Goal: Task Accomplishment & Management: Use online tool/utility

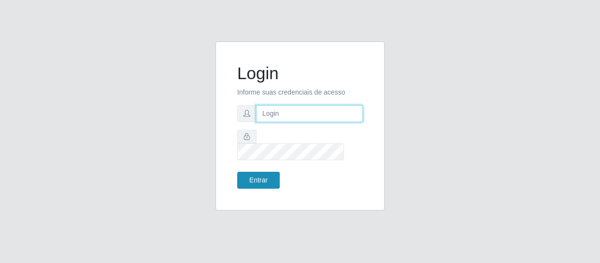
type input "[EMAIL_ADDRESS][DOMAIN_NAME]"
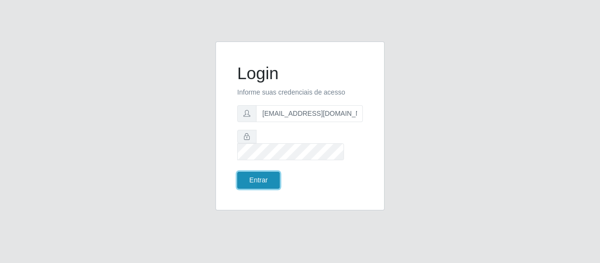
click at [268, 175] on button "Entrar" at bounding box center [258, 180] width 43 height 17
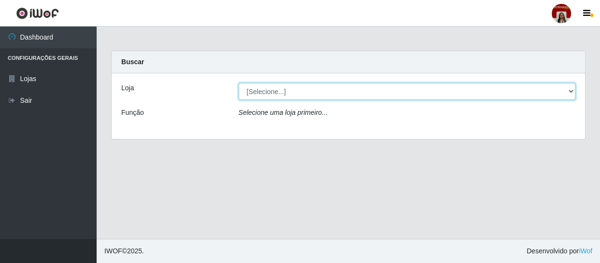
click at [354, 88] on select "[Selecione...] Mar Vermelho - Loja 04" at bounding box center [407, 91] width 337 height 17
select select "251"
click at [239, 83] on select "[Selecione...] Mar Vermelho - Loja 04" at bounding box center [407, 91] width 337 height 17
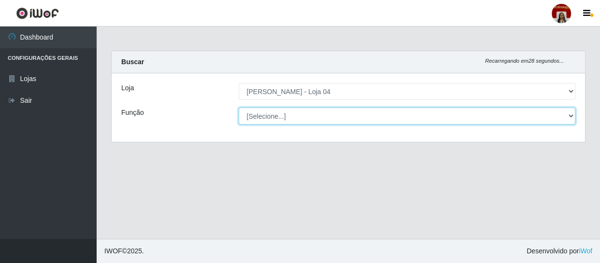
click at [300, 111] on select "[Selecione...] ASG ASG + ASG ++ Auxiliar de Depósito Auxiliar de Depósito + Aux…" at bounding box center [407, 116] width 337 height 17
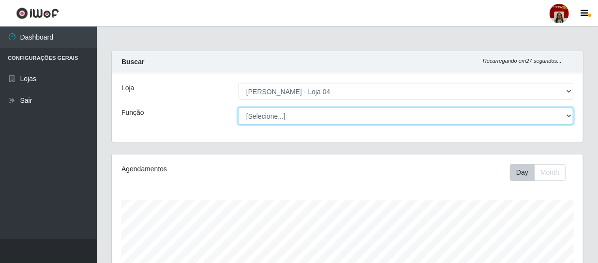
scroll to position [201, 471]
select select "22"
click at [238, 108] on select "[Selecione...] ASG ASG + ASG ++ Auxiliar de Depósito Auxiliar de Depósito + Aux…" at bounding box center [405, 116] width 335 height 17
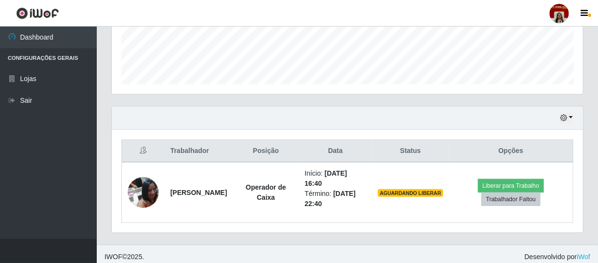
scroll to position [266, 0]
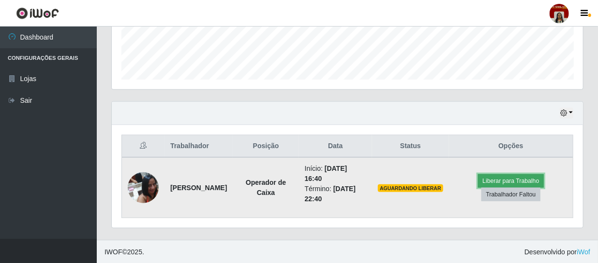
click at [527, 181] on button "Liberar para Trabalho" at bounding box center [510, 182] width 65 height 14
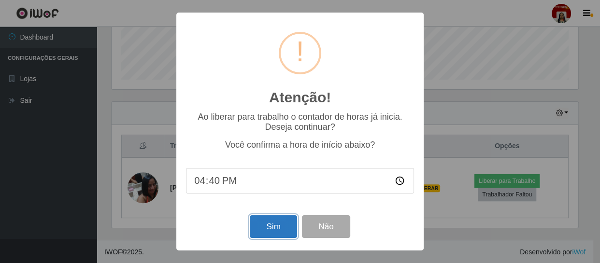
click at [280, 230] on button "Sim" at bounding box center [273, 227] width 47 height 23
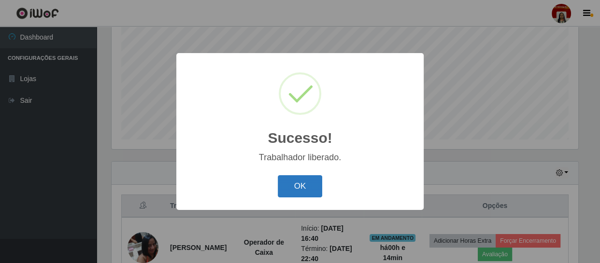
click at [290, 178] on button "OK" at bounding box center [300, 187] width 45 height 23
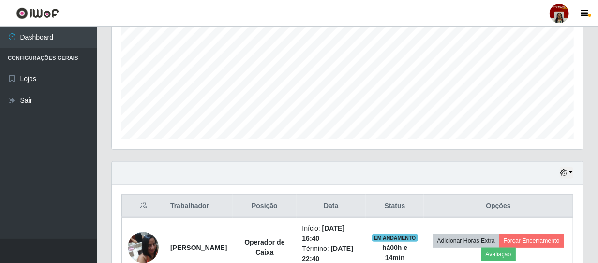
scroll to position [266, 0]
